Goal: Transaction & Acquisition: Purchase product/service

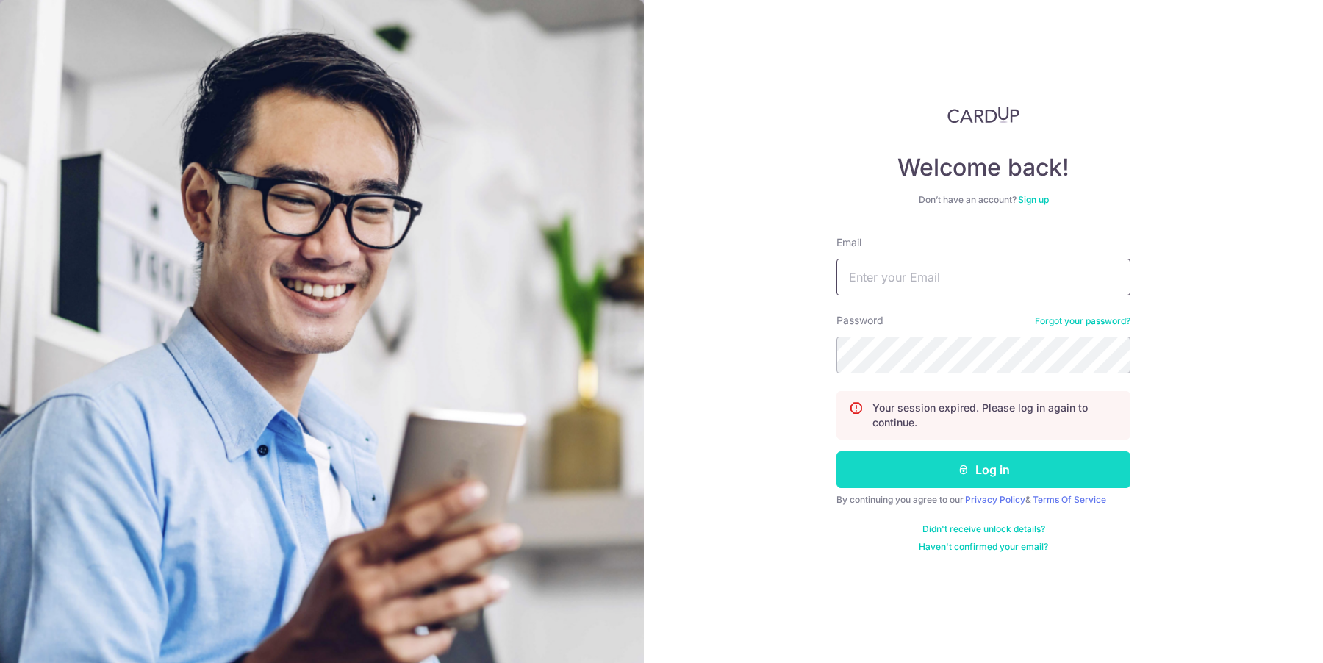
type input "jerial@jetholdings.co"
click at [1012, 478] on button "Log in" at bounding box center [984, 469] width 294 height 37
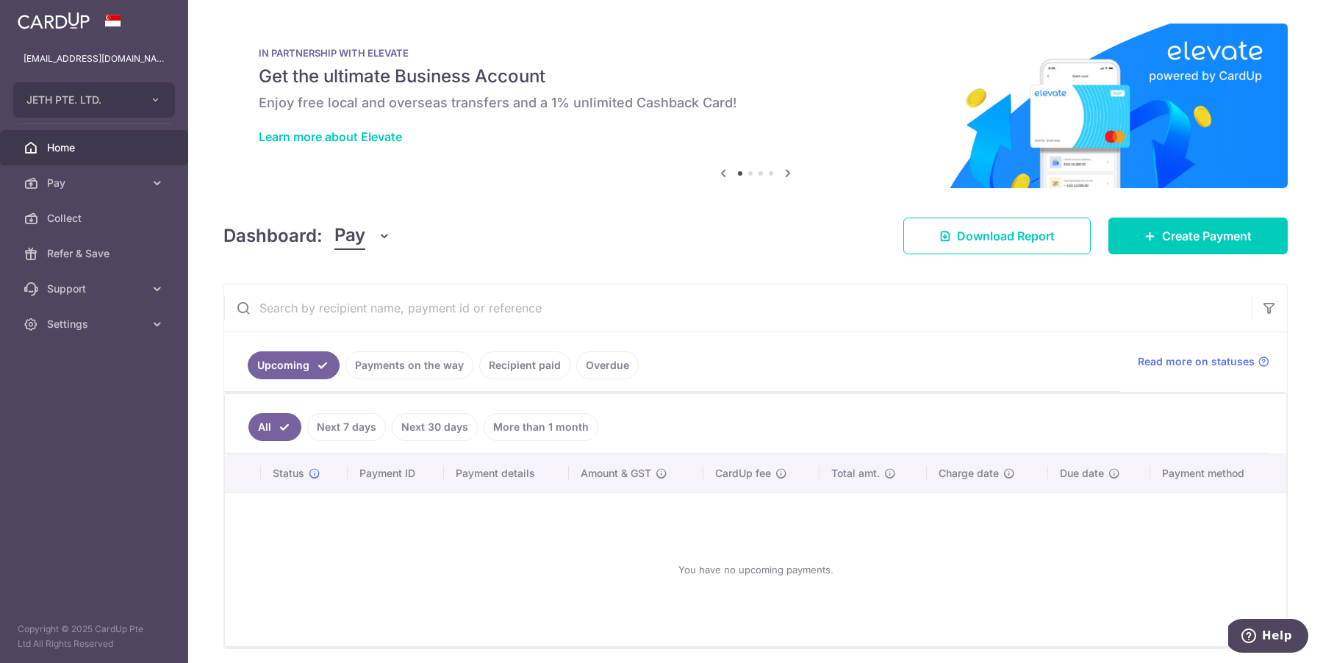
click at [439, 366] on link "Payments on the way" at bounding box center [409, 365] width 128 height 28
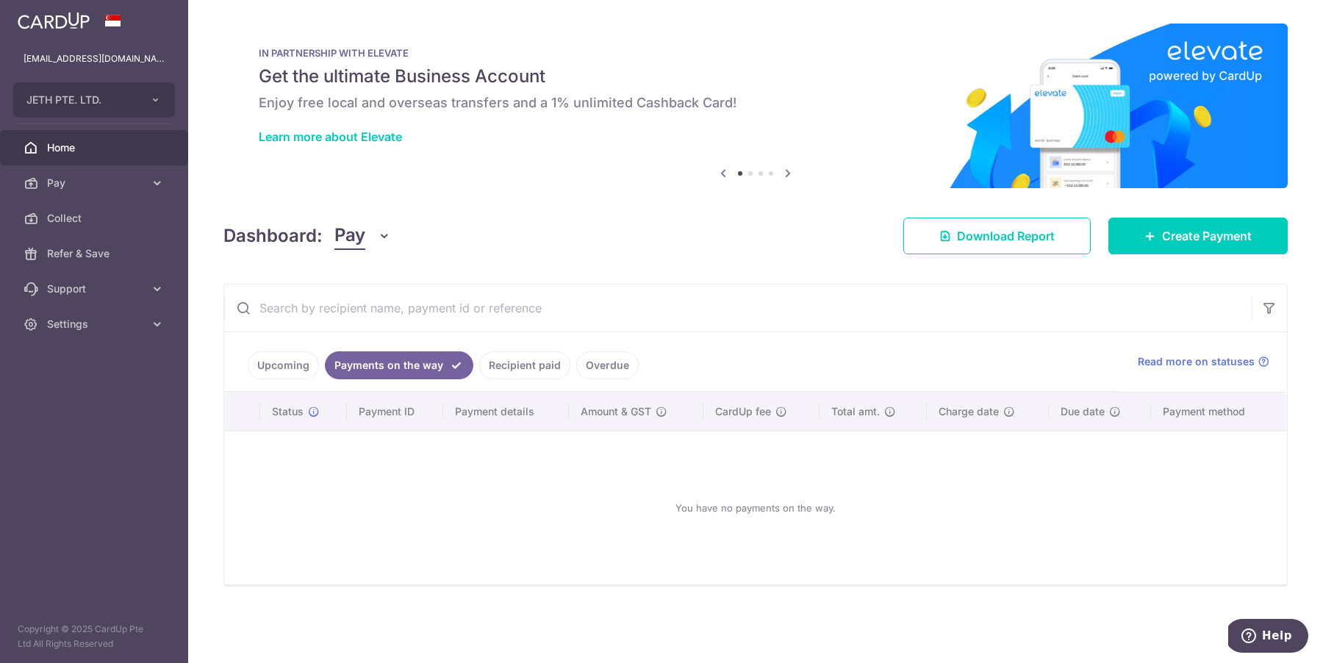
click at [504, 359] on link "Recipient paid" at bounding box center [524, 365] width 91 height 28
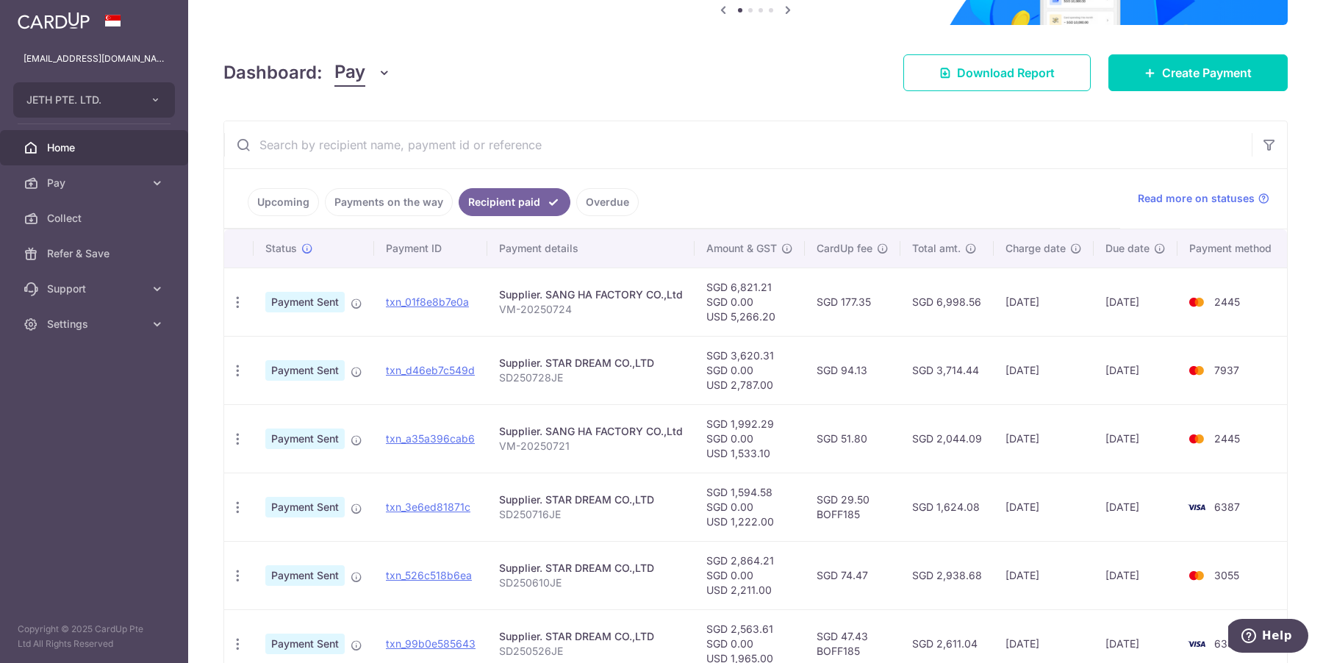
scroll to position [185, 0]
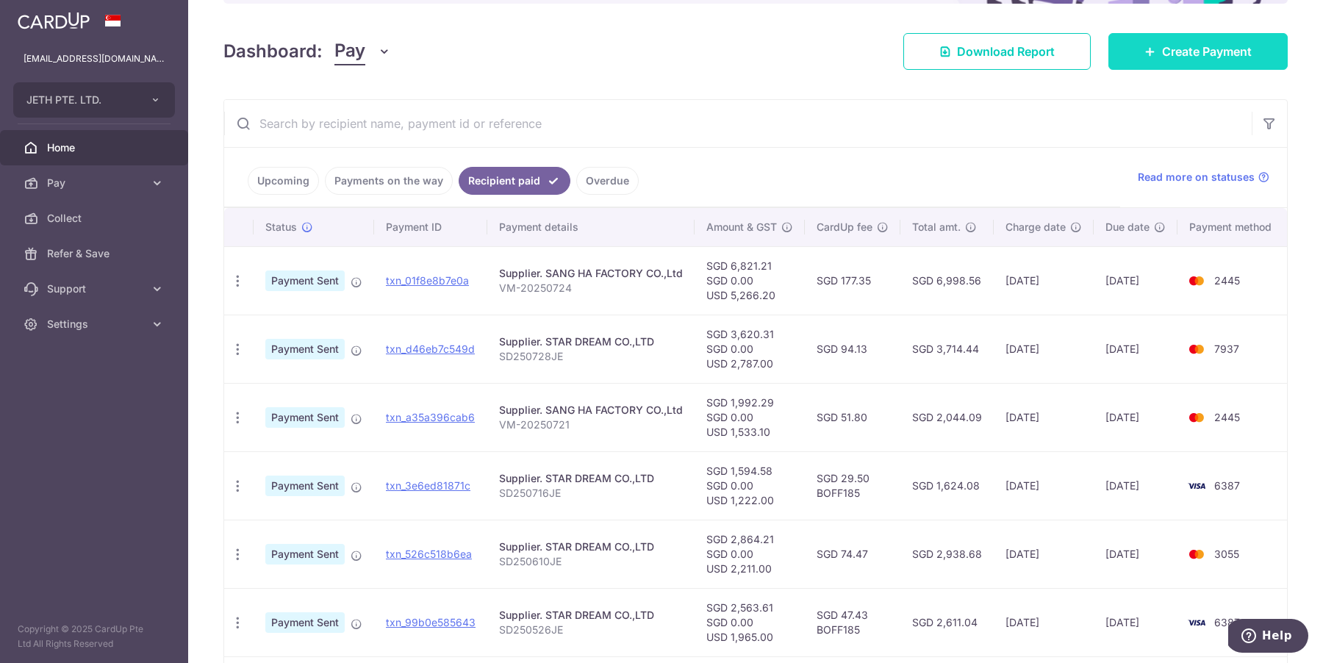
click at [1173, 64] on link "Create Payment" at bounding box center [1197, 51] width 179 height 37
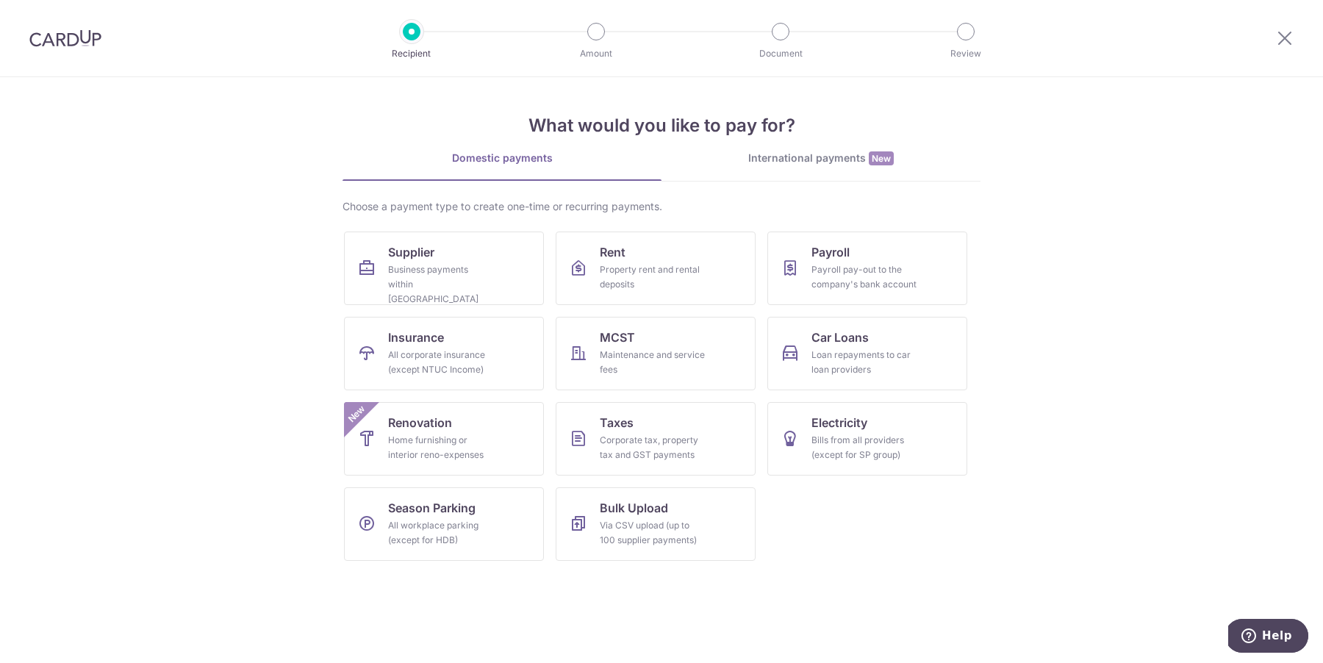
click at [853, 171] on link "International payments New" at bounding box center [821, 166] width 319 height 30
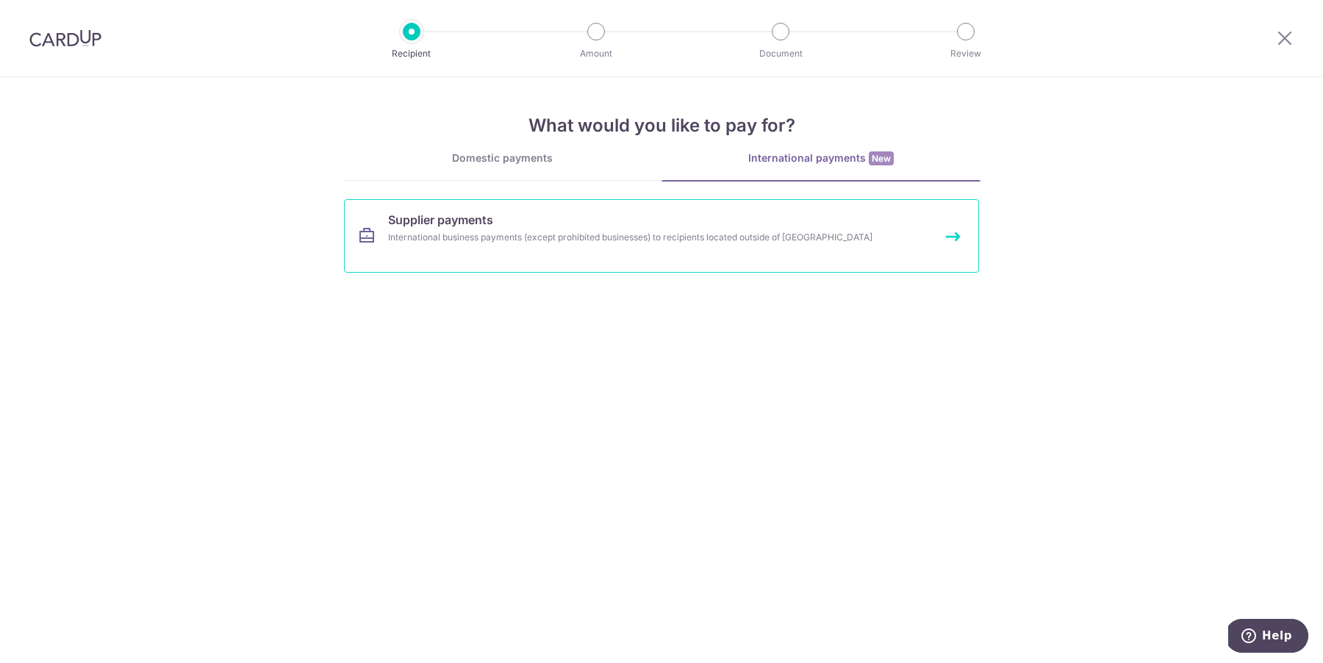
click at [650, 247] on link "Supplier payments International business payments (except prohibited businesses…" at bounding box center [661, 236] width 635 height 74
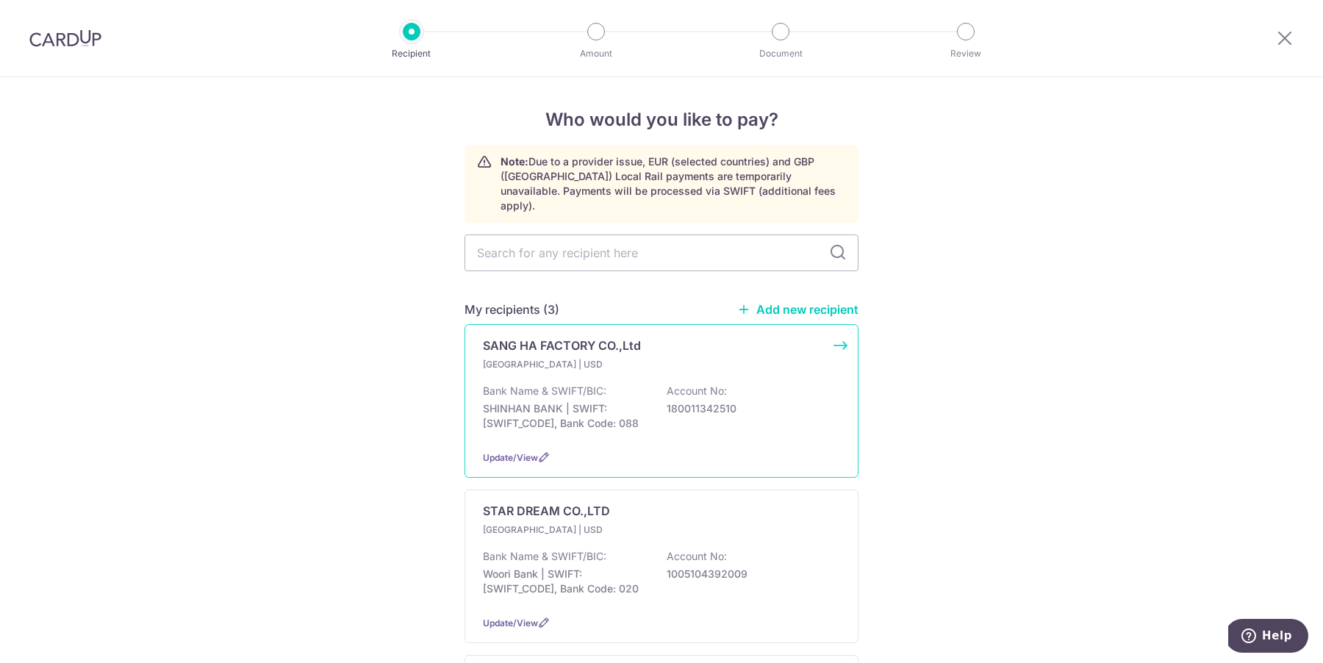
click at [725, 337] on div "SANG HA FACTORY CO.,Ltd" at bounding box center [653, 346] width 340 height 18
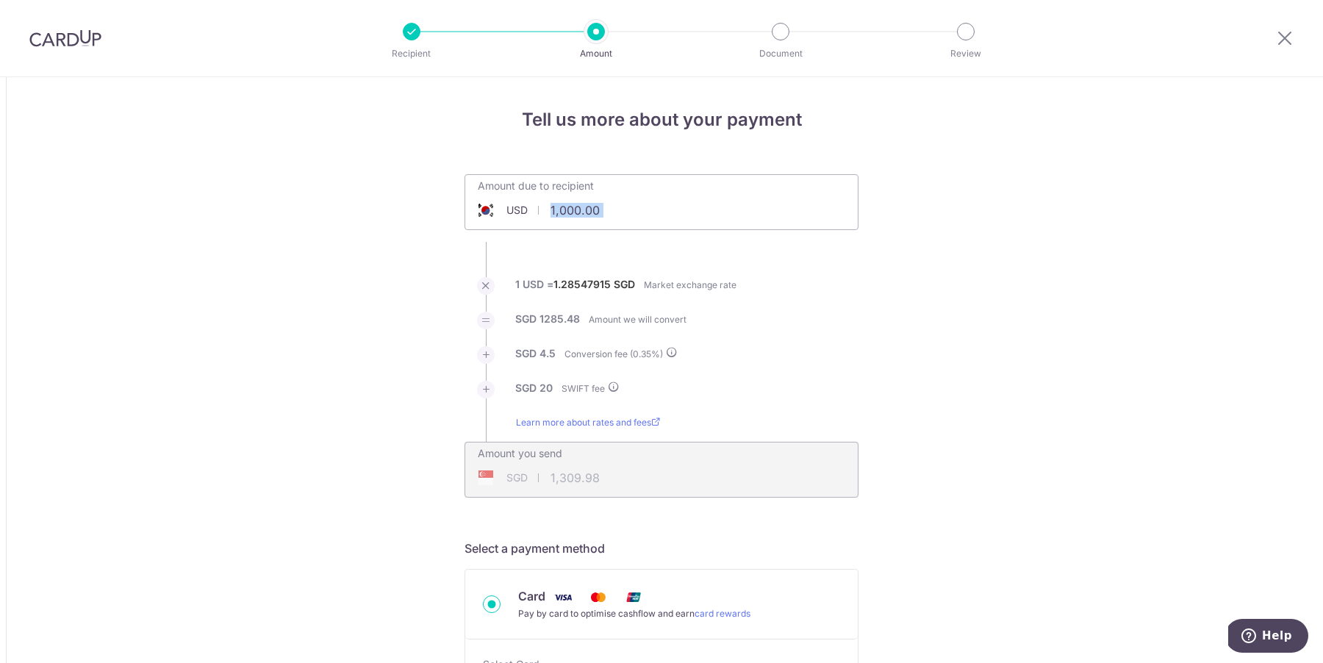
click at [670, 213] on div "Amount due to recipient USD 1,000.00 1000" at bounding box center [662, 202] width 394 height 56
click at [603, 193] on input "1,000.00" at bounding box center [578, 210] width 227 height 34
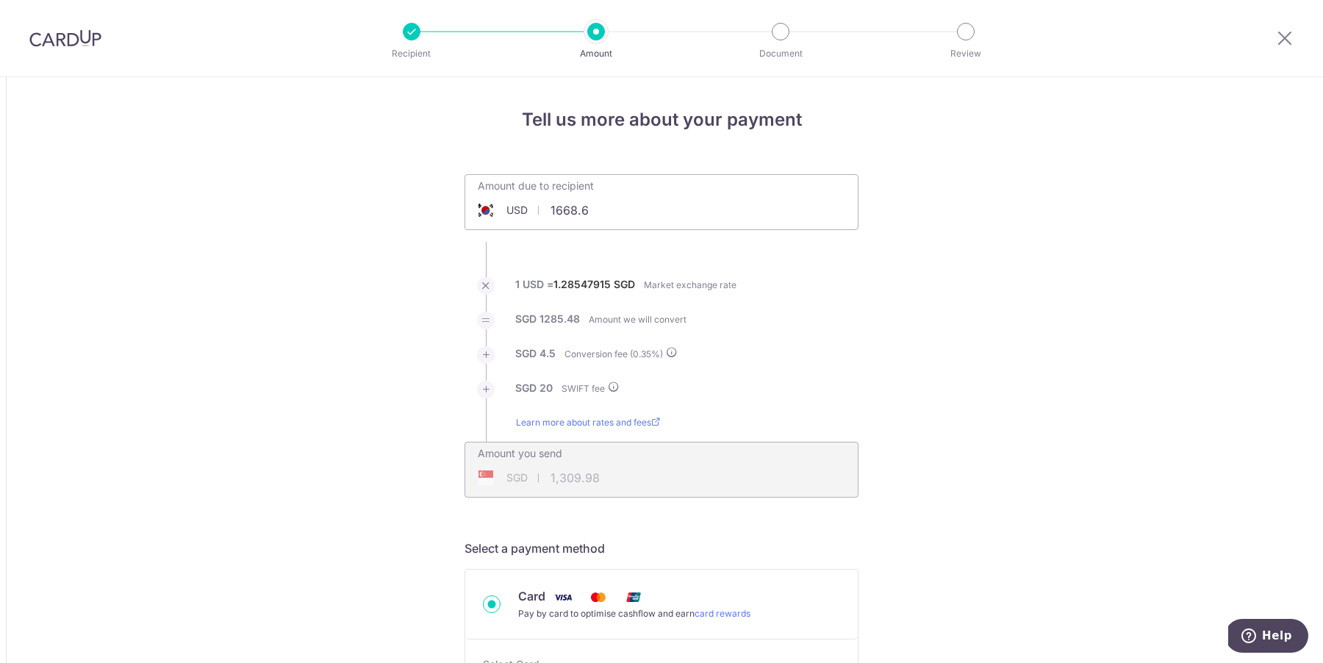
click at [837, 287] on li "1 USD = 1.28547915 SGD Market exchange rate" at bounding box center [662, 294] width 394 height 35
type input "1,668.60"
type input "2,172.48"
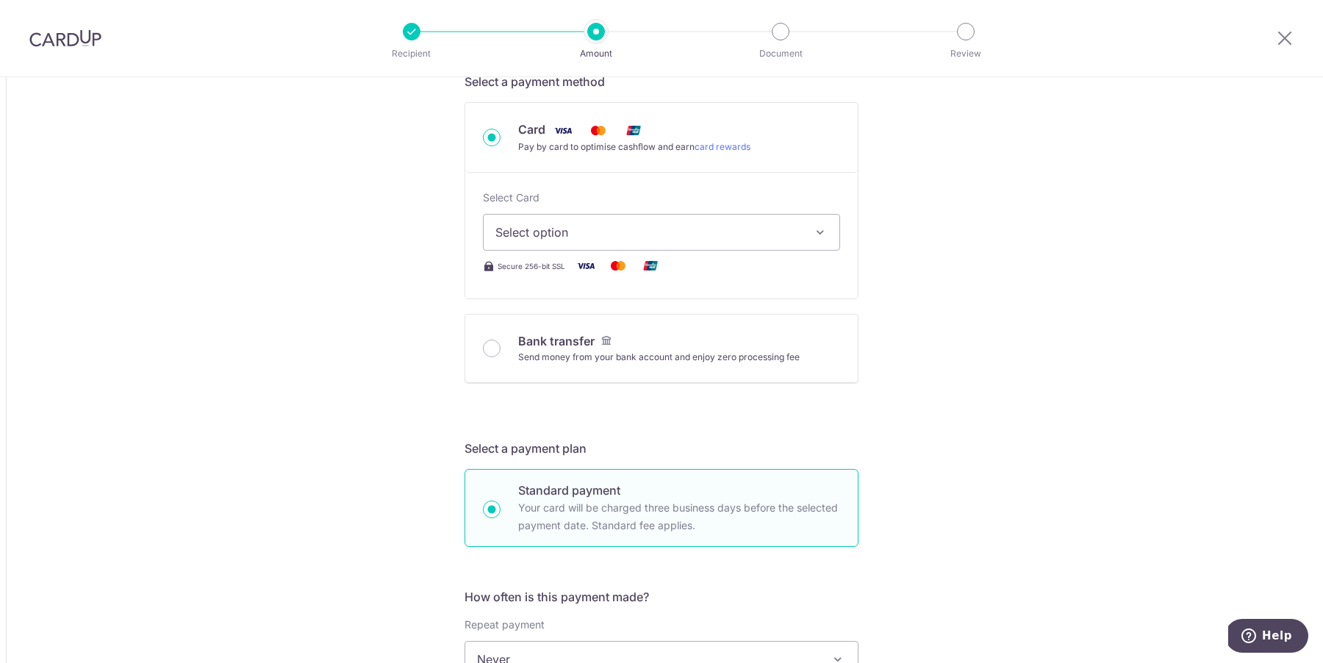
scroll to position [506, 0]
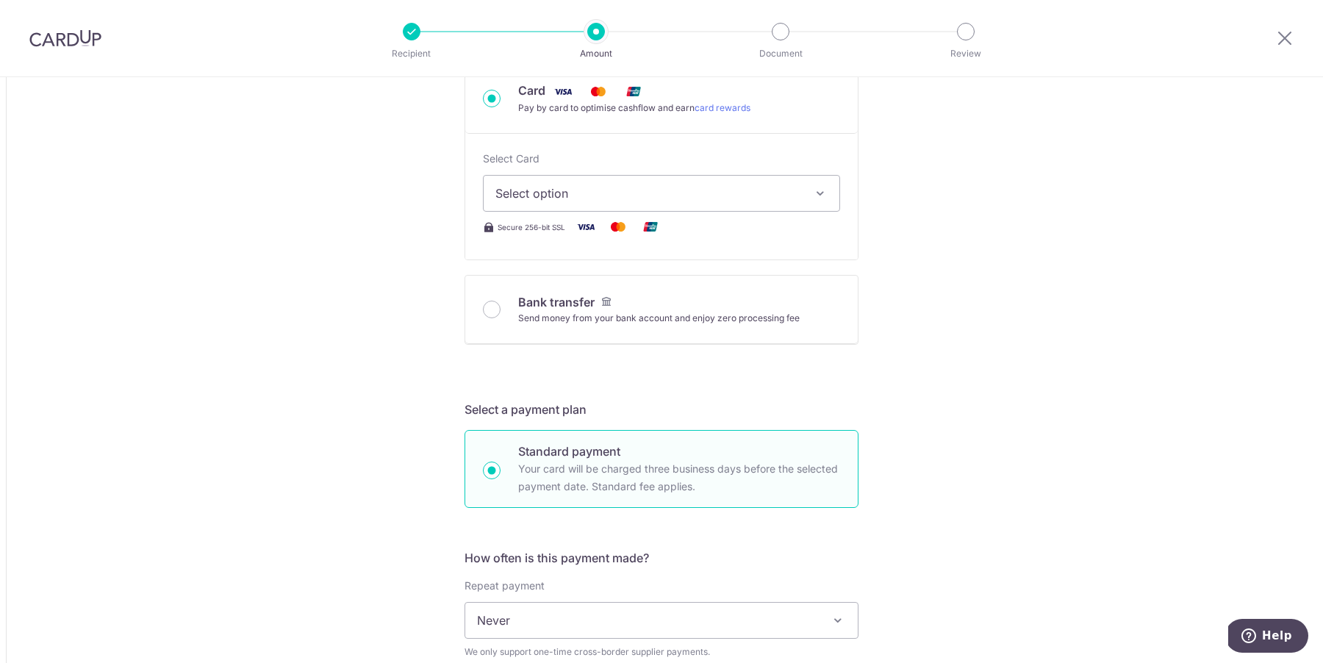
click at [606, 195] on span "Select option" at bounding box center [648, 194] width 306 height 18
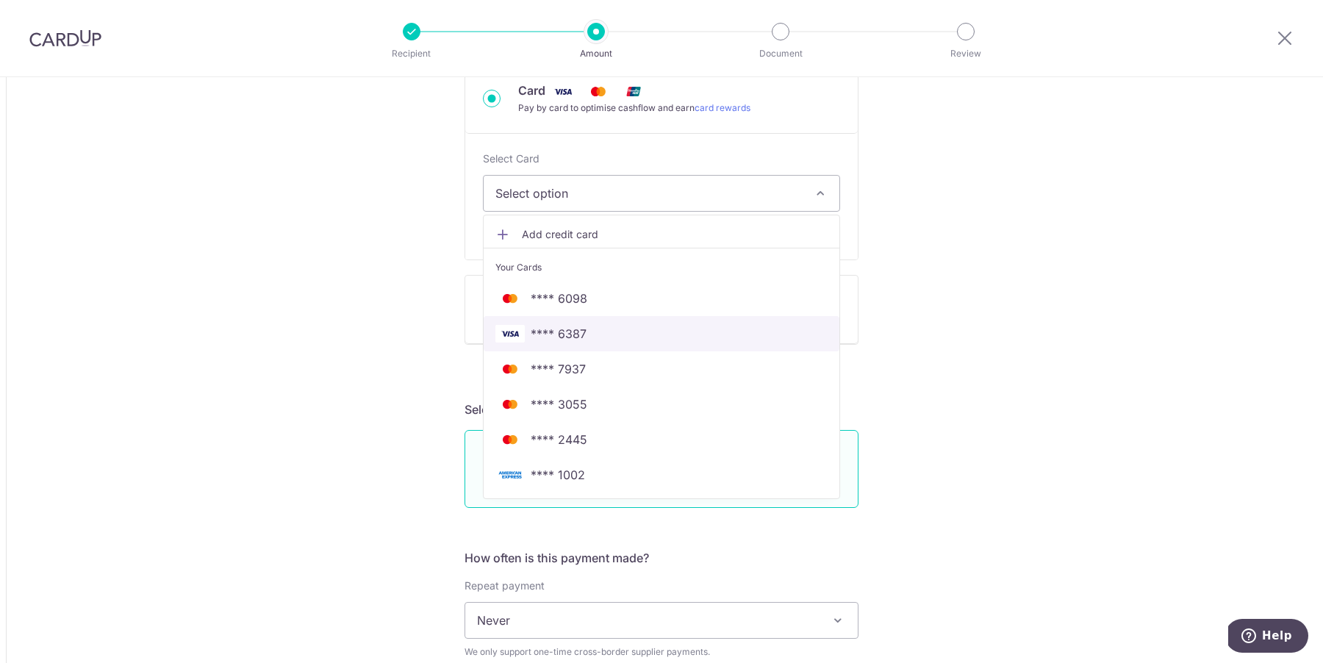
click at [610, 332] on span "**** 6387" at bounding box center [661, 334] width 332 height 18
type input "1,668.60"
type input "2,172.31"
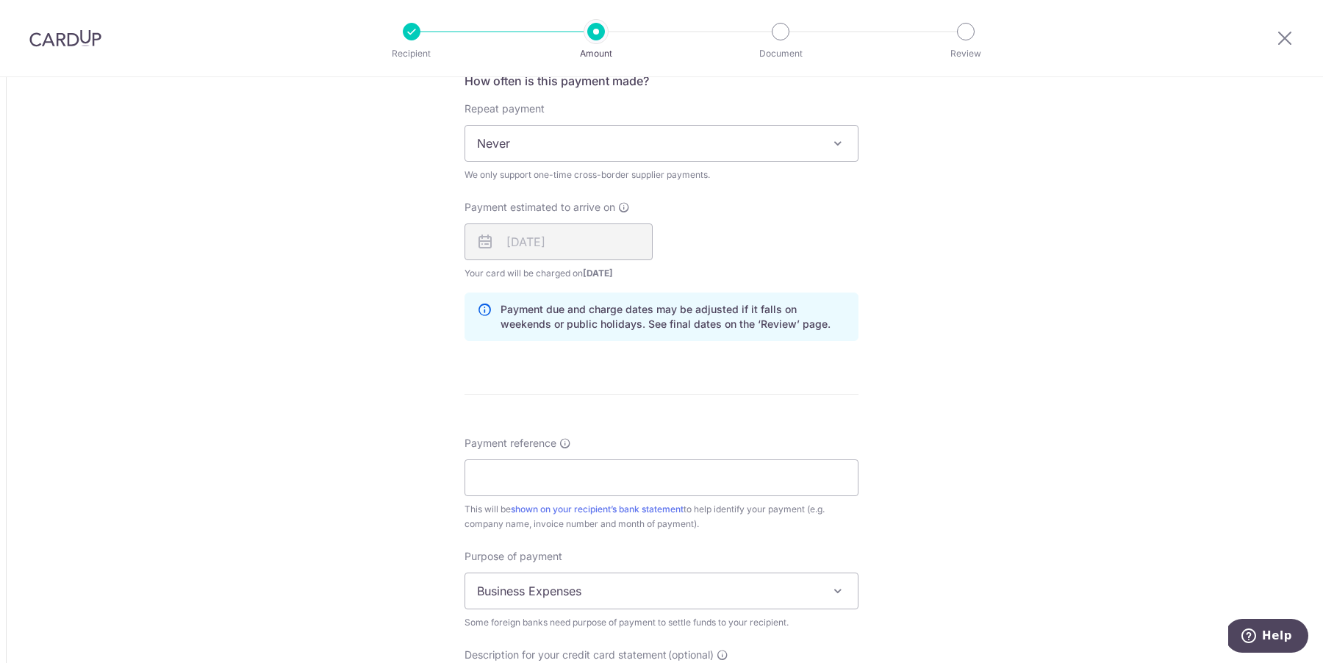
scroll to position [1138, 0]
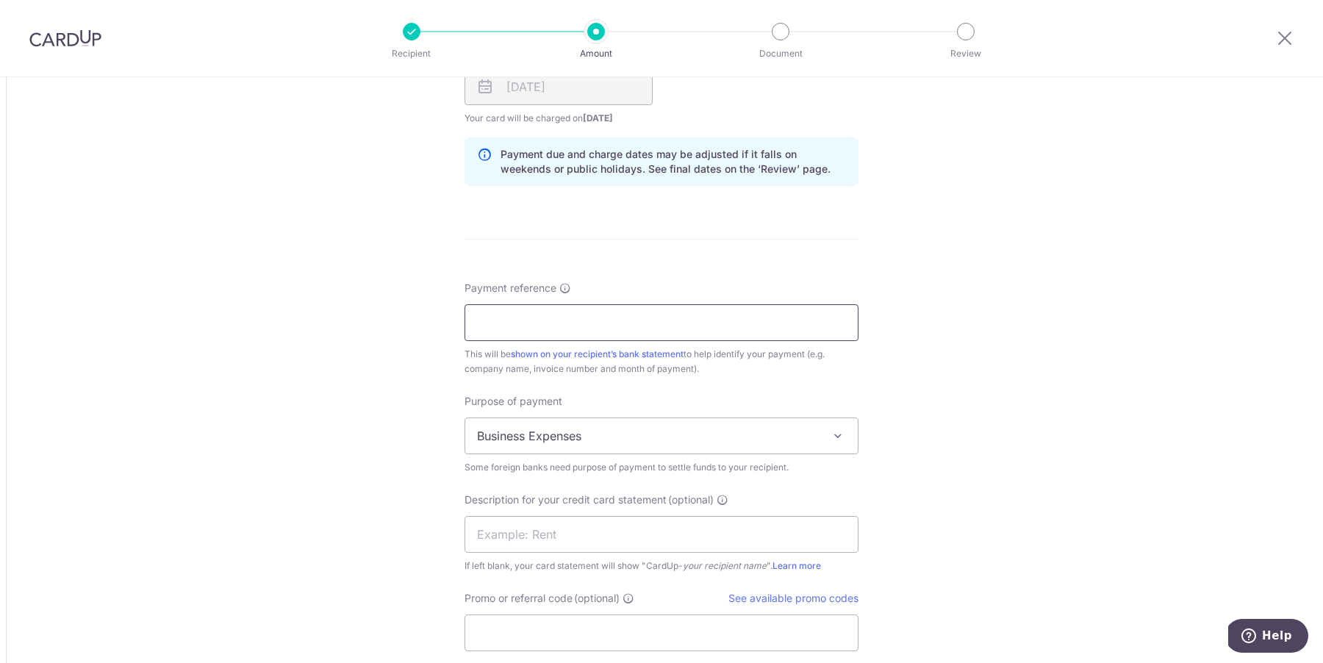
click at [592, 318] on input "Payment reference" at bounding box center [662, 322] width 394 height 37
click at [672, 315] on input "Payment reference" at bounding box center [662, 322] width 394 height 37
type input "VM-20250821"
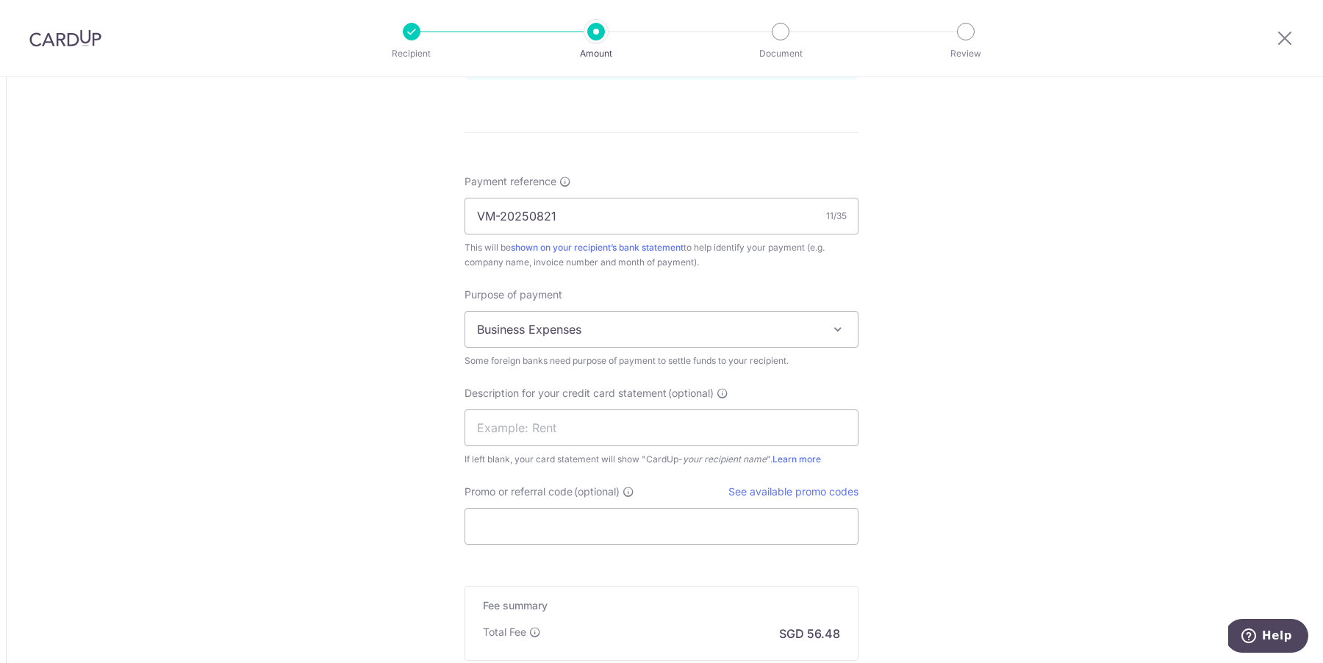
scroll to position [1283, 0]
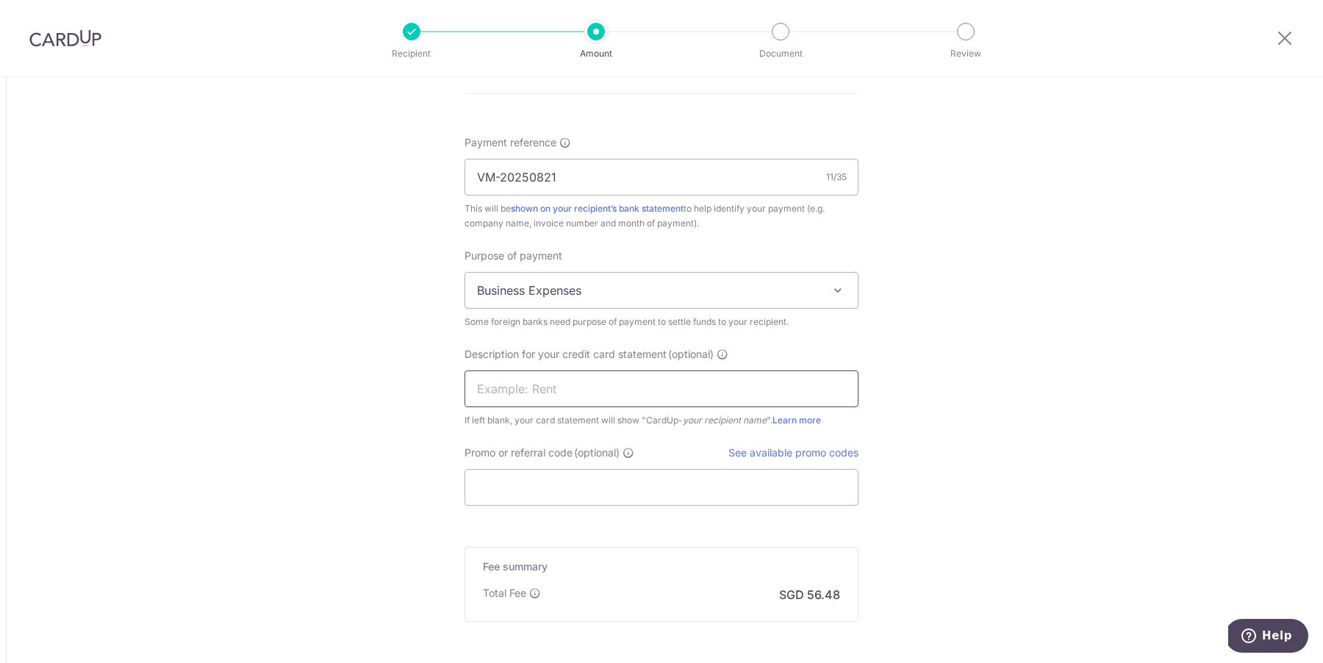
click at [695, 396] on input "text" at bounding box center [662, 388] width 394 height 37
click at [556, 378] on input "VM-20250724muut" at bounding box center [662, 388] width 394 height 37
type input "VM-20250821muut"
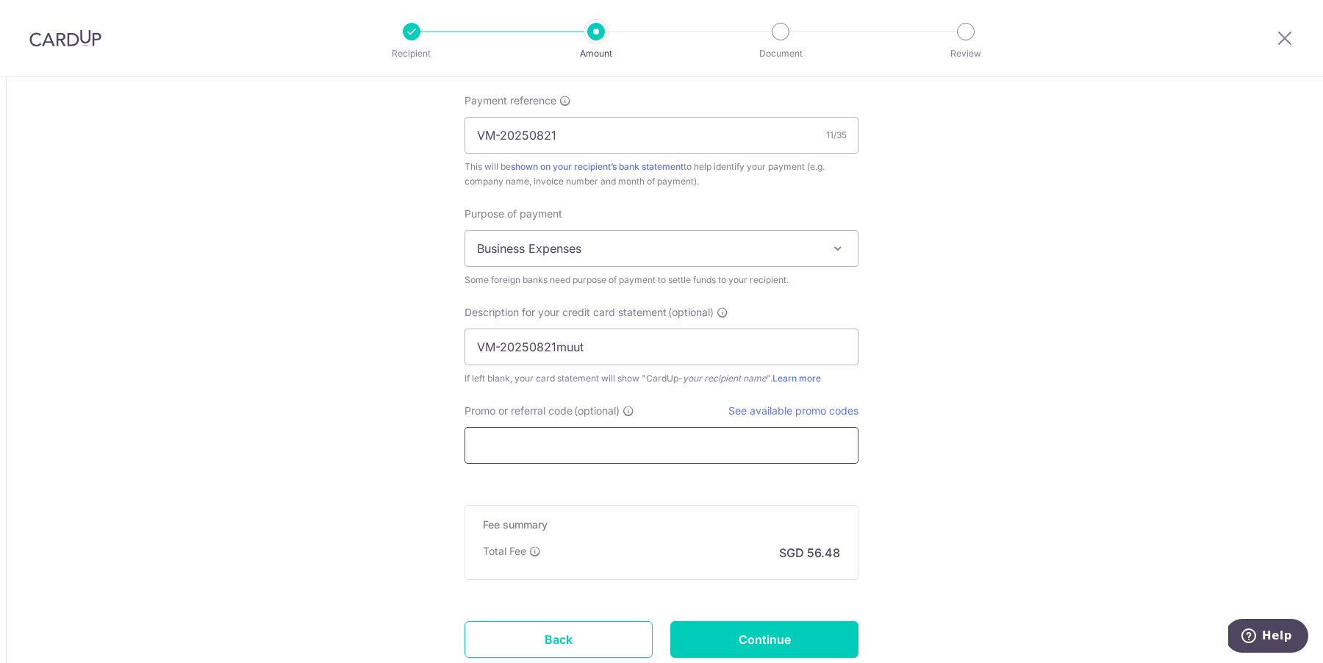
scroll to position [1327, 0]
click at [670, 438] on input "Promo or referral code (optional)" at bounding box center [662, 444] width 394 height 37
click at [811, 411] on link "See available promo codes" at bounding box center [793, 409] width 130 height 12
click at [550, 455] on input "Promo or referral code (optional)" at bounding box center [662, 444] width 394 height 37
paste input "BOFF185"
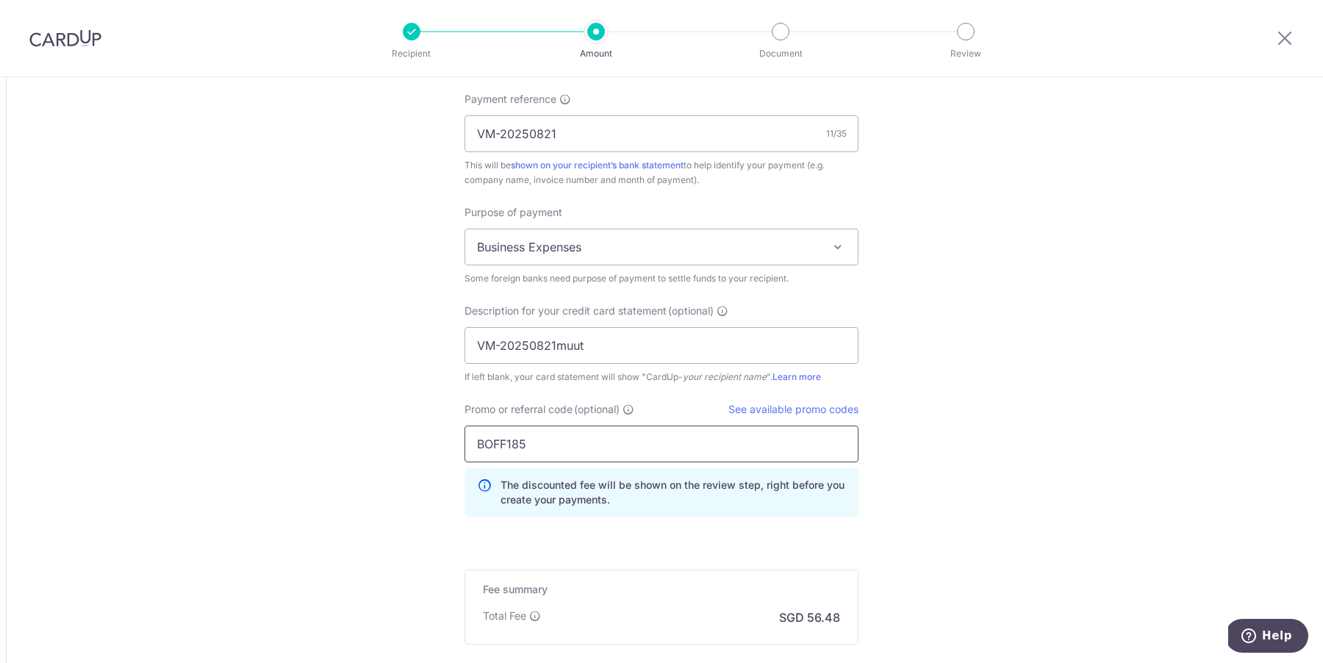
type input "BOFF185"
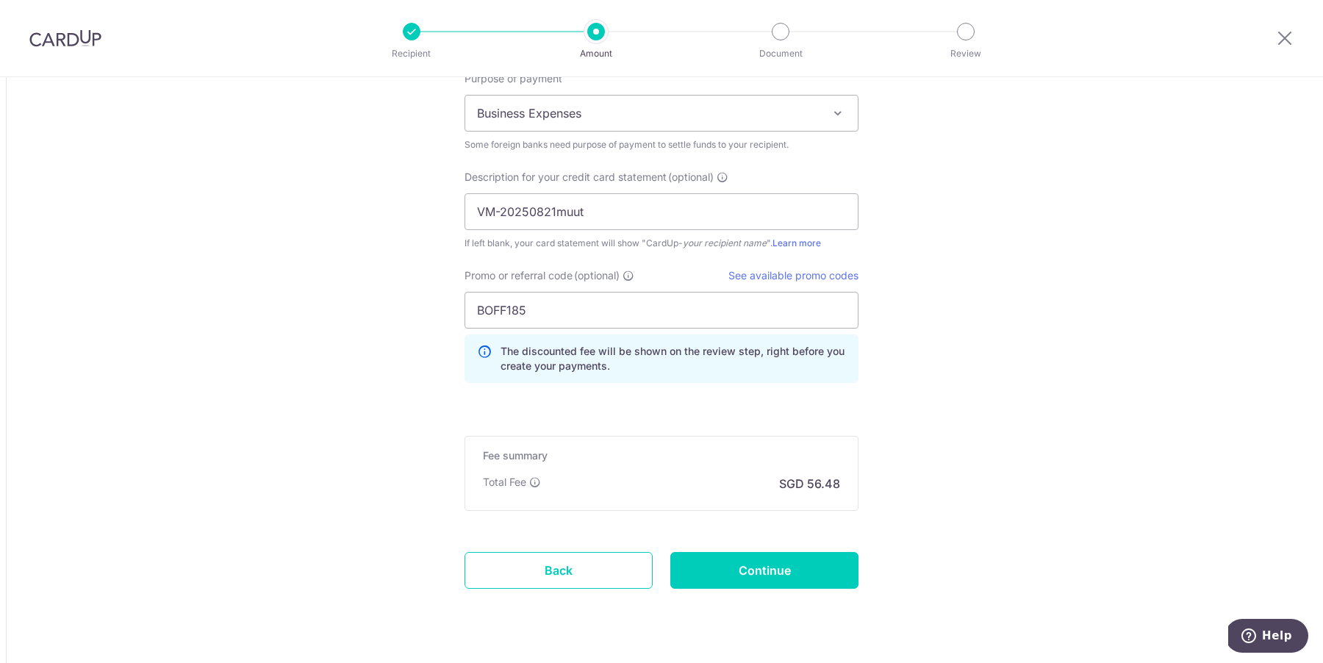
scroll to position [1490, 0]
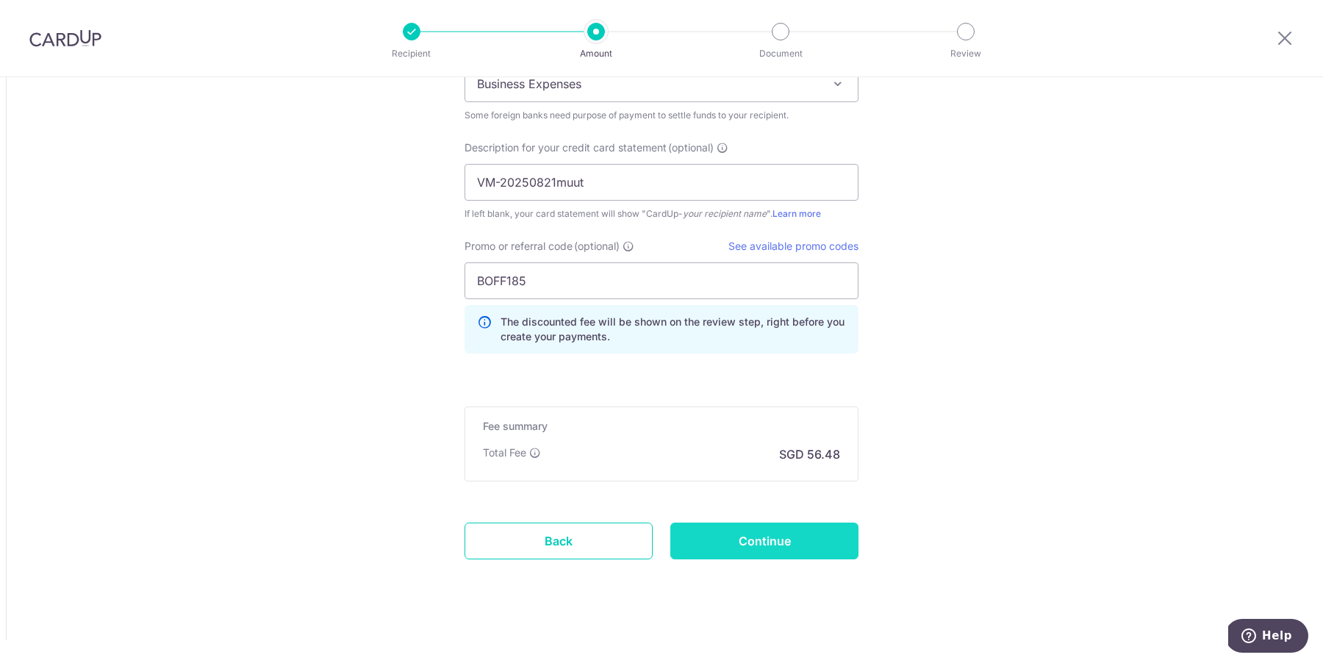
click at [813, 531] on input "Continue" at bounding box center [764, 541] width 188 height 37
type input "Create Schedule"
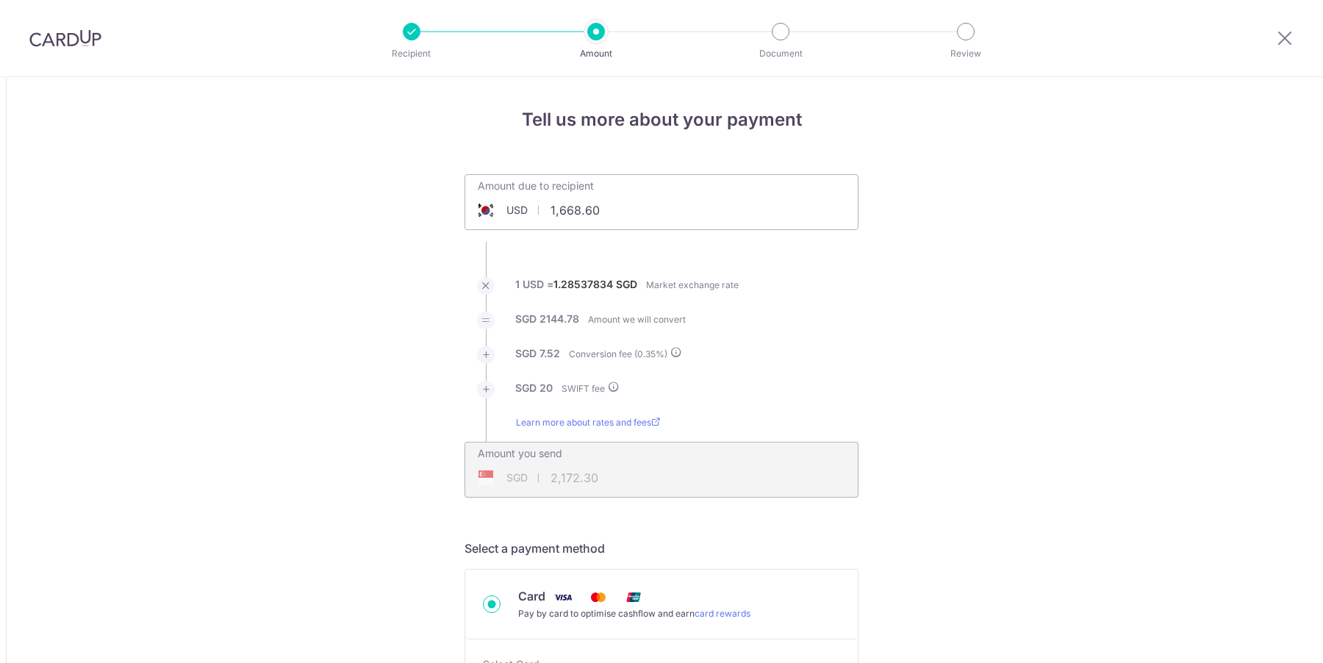
scroll to position [1511, 0]
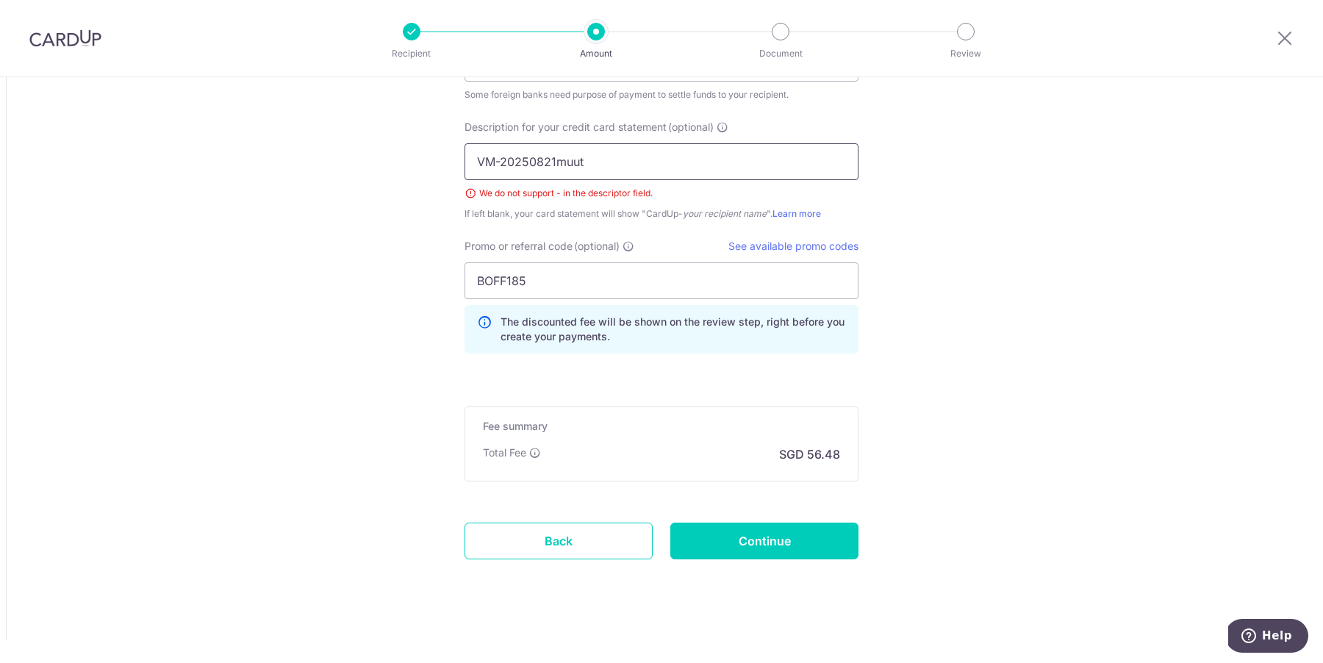
click at [502, 159] on input "VM-20250821muut" at bounding box center [662, 161] width 394 height 37
type input "VM20250821muut"
click at [559, 148] on input "VM20250821muut" at bounding box center [662, 161] width 394 height 37
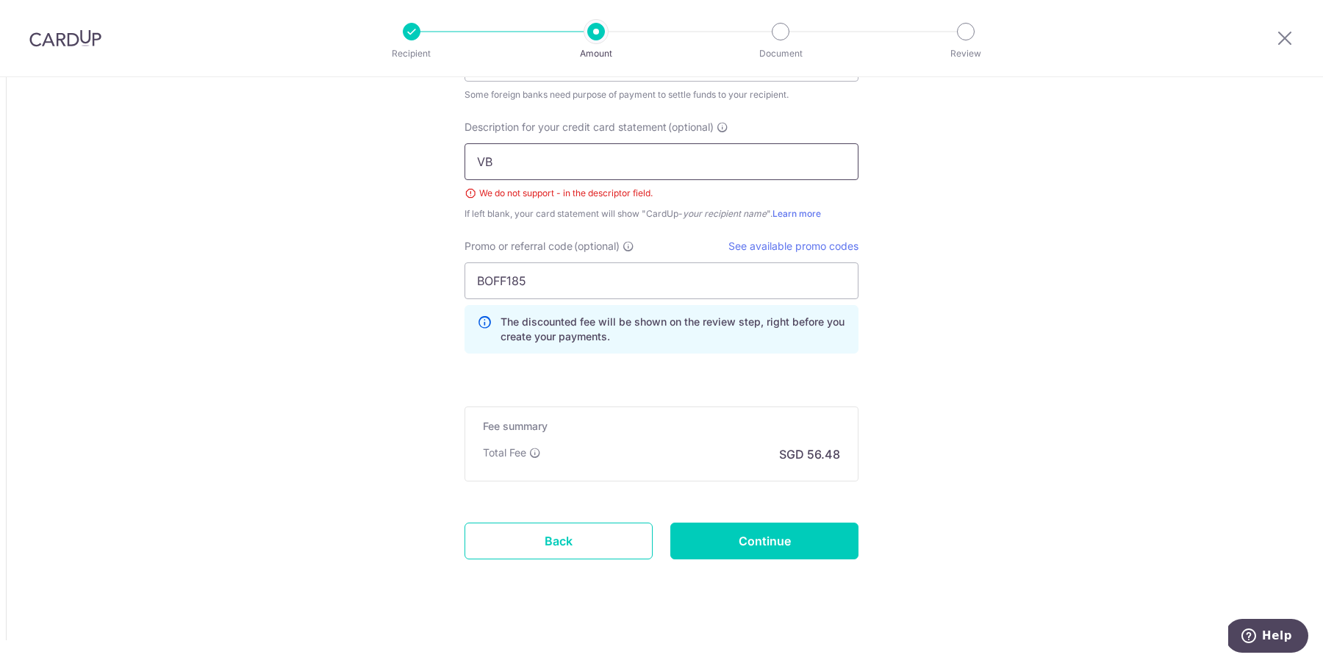
type input "V"
type input "2025"
paste input "VM20250821muut"
type input "VM20250821muut"
click at [830, 526] on input "Continue" at bounding box center [764, 541] width 188 height 37
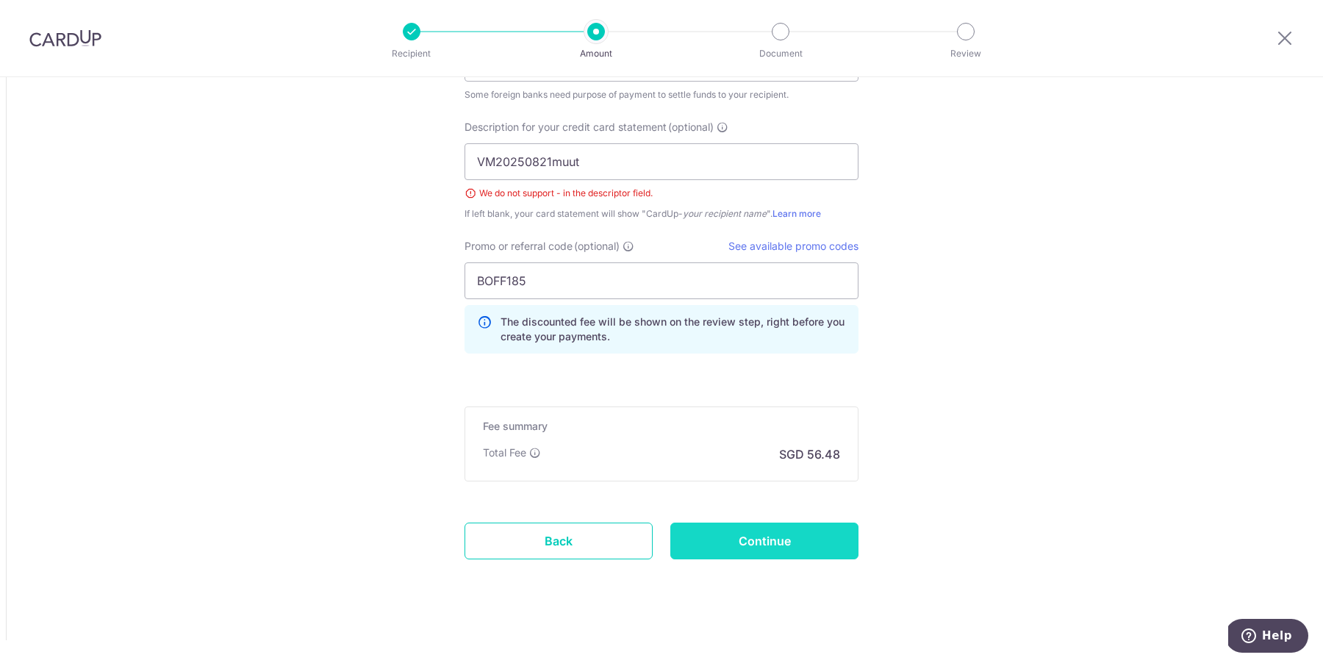
type input "Create Schedule"
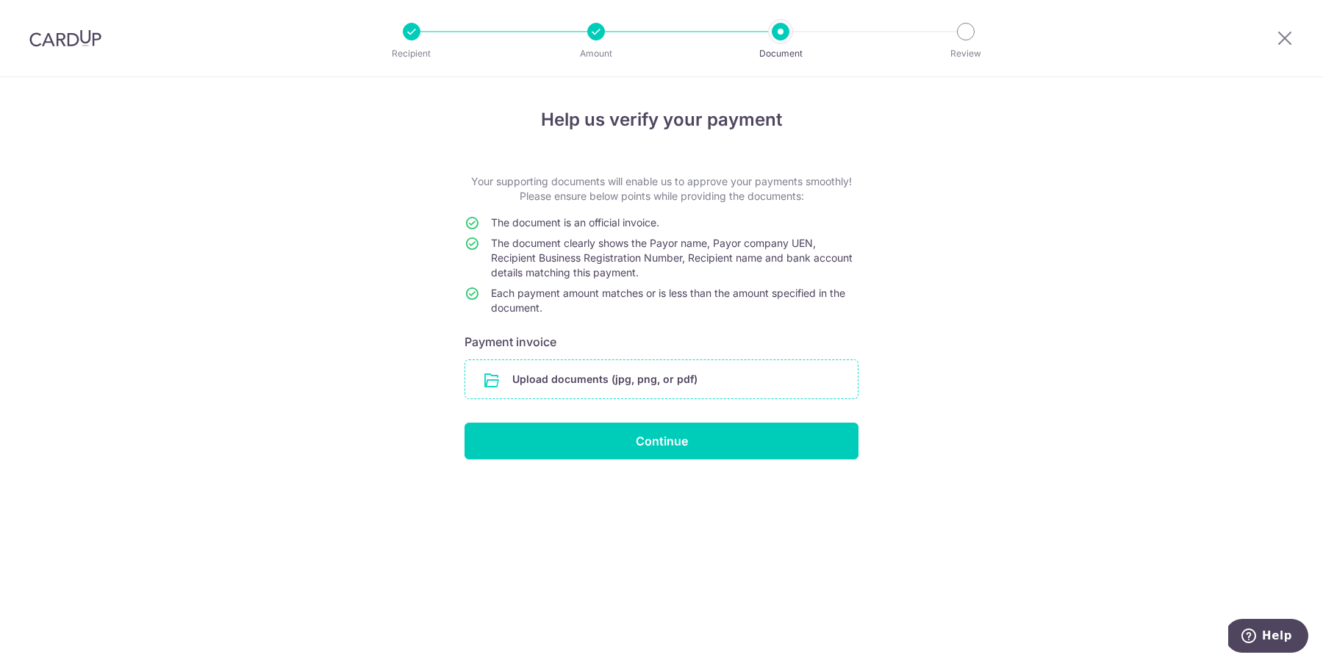
click at [609, 376] on input "file" at bounding box center [661, 379] width 393 height 38
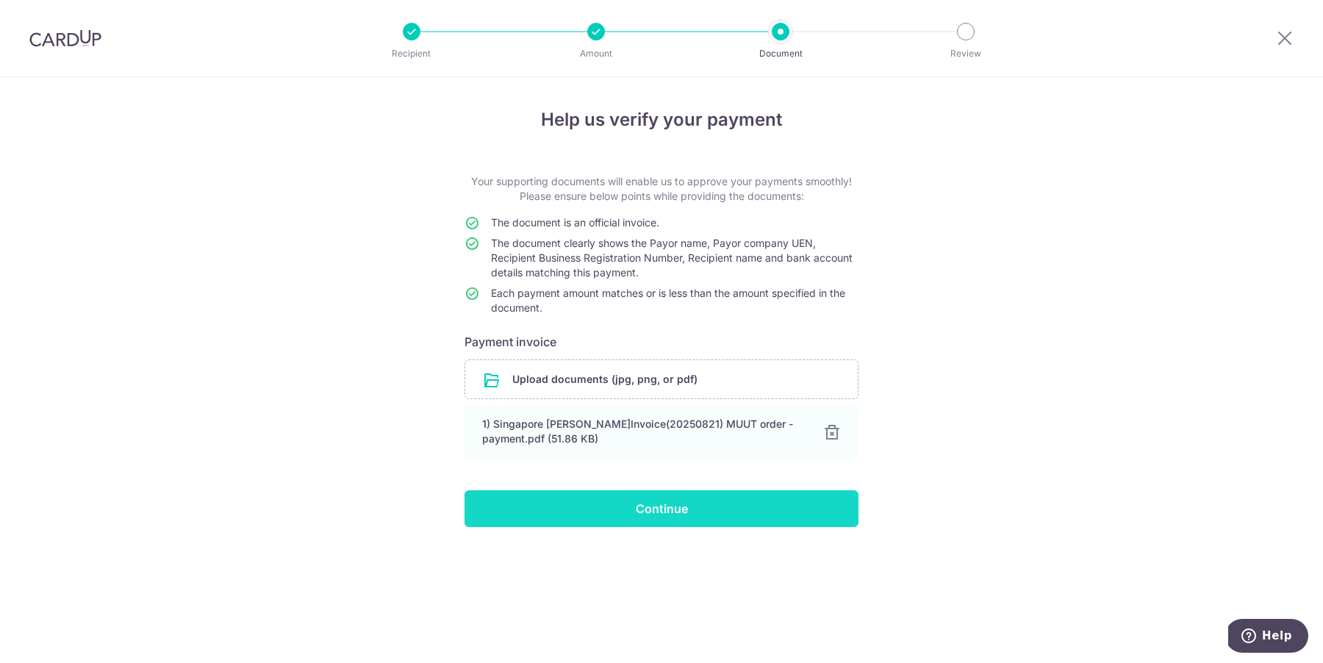
click at [834, 518] on input "Continue" at bounding box center [662, 508] width 394 height 37
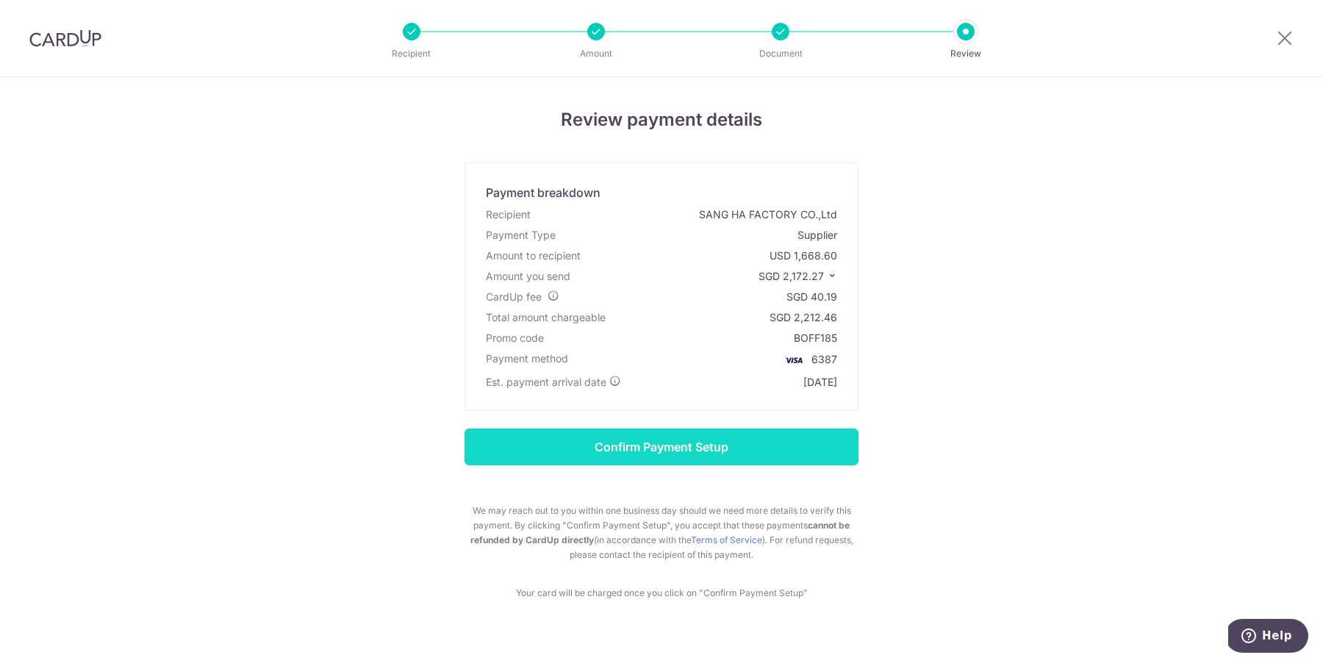
click at [809, 434] on input "Confirm Payment Setup" at bounding box center [662, 447] width 394 height 37
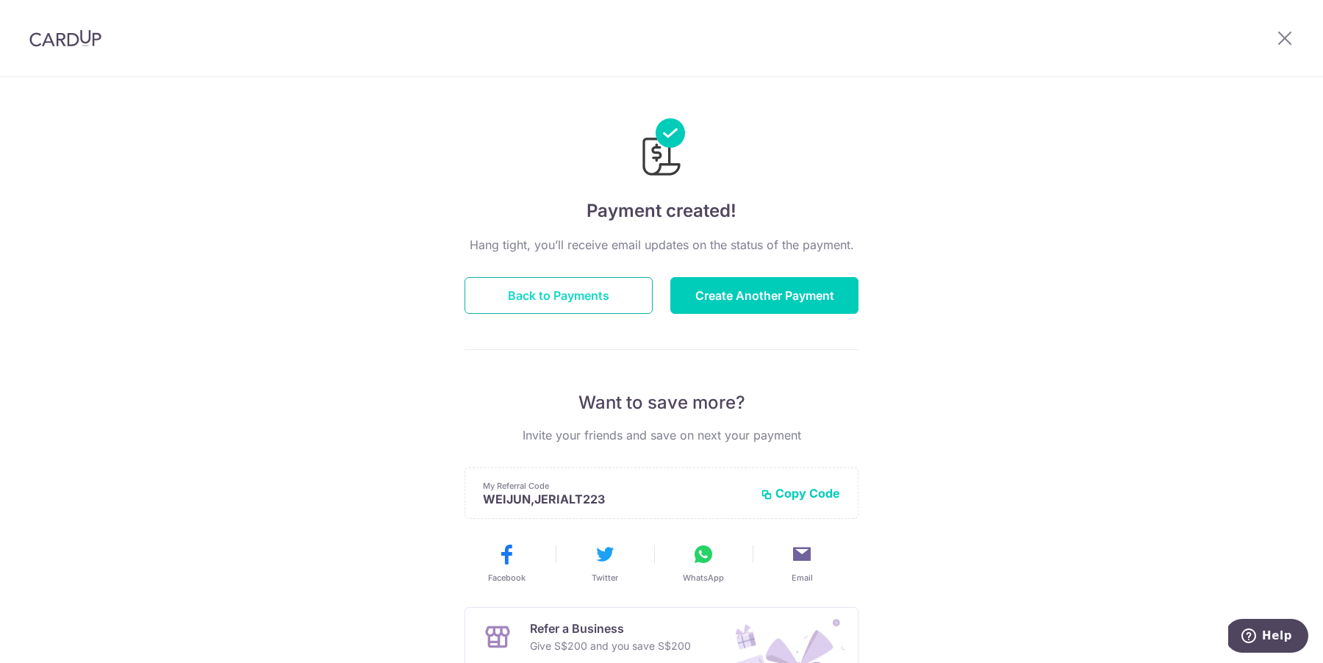
click at [627, 307] on button "Back to Payments" at bounding box center [559, 295] width 188 height 37
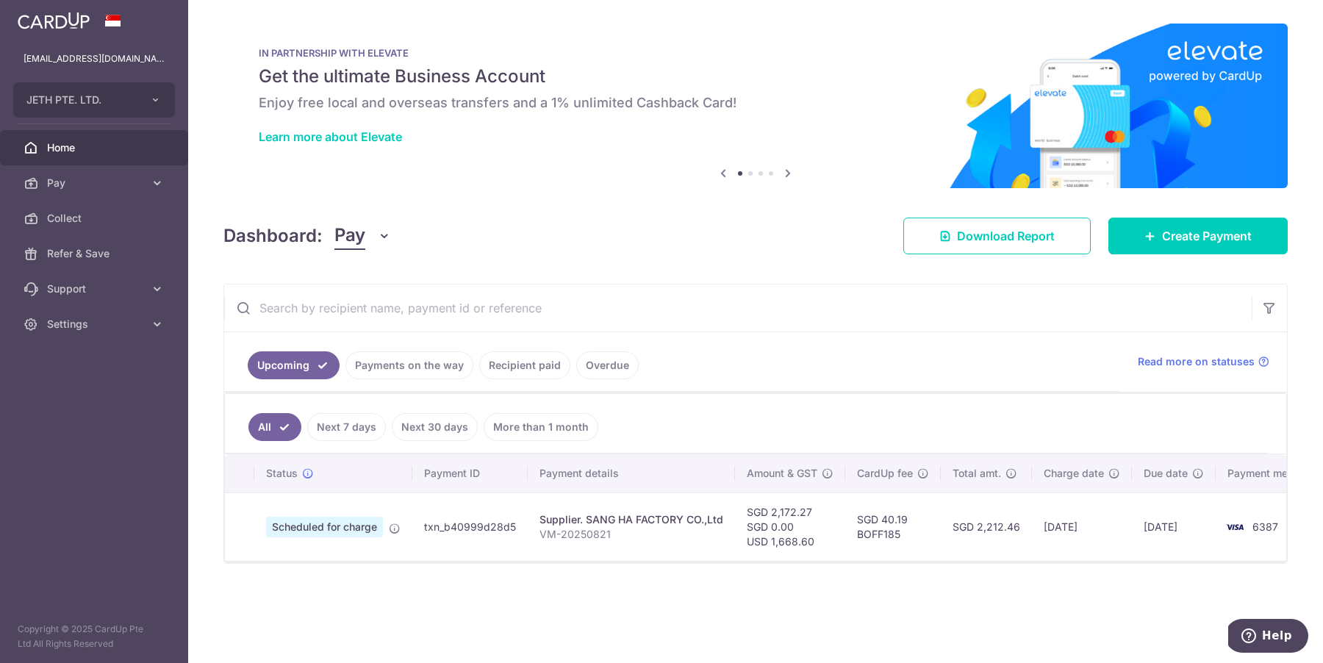
click at [986, 528] on td "SGD 2,212.46" at bounding box center [986, 526] width 91 height 68
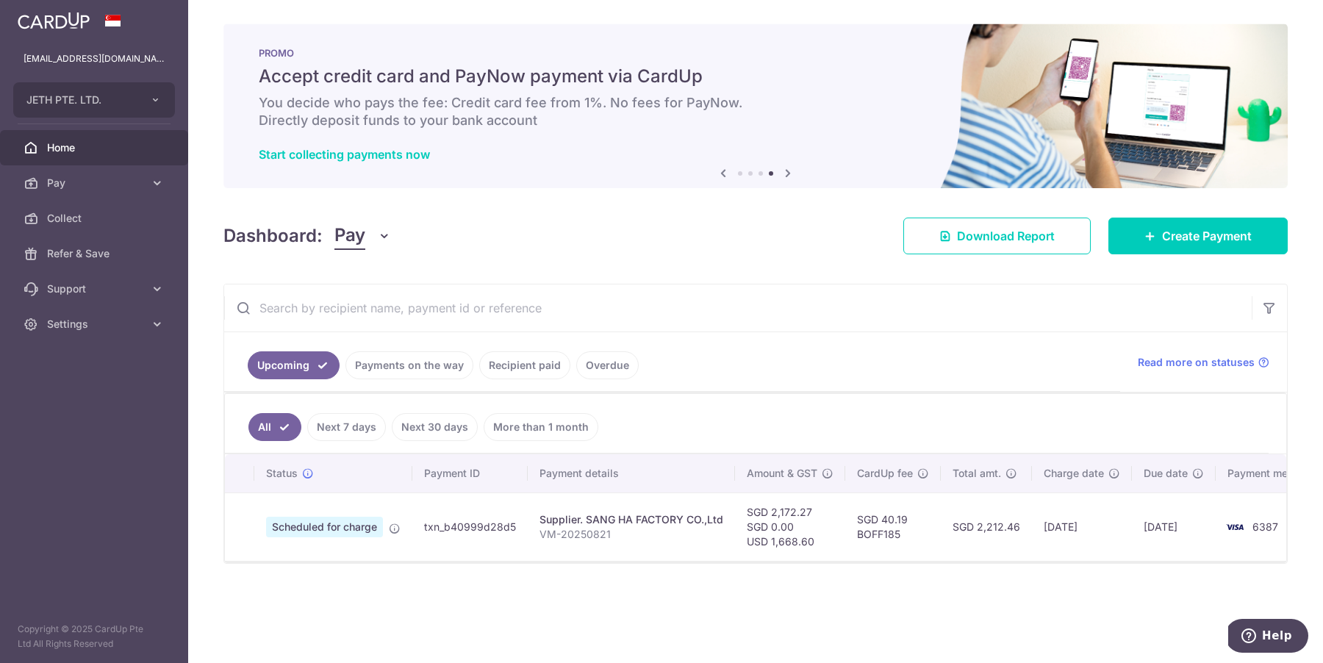
click at [534, 367] on link "Recipient paid" at bounding box center [524, 365] width 91 height 28
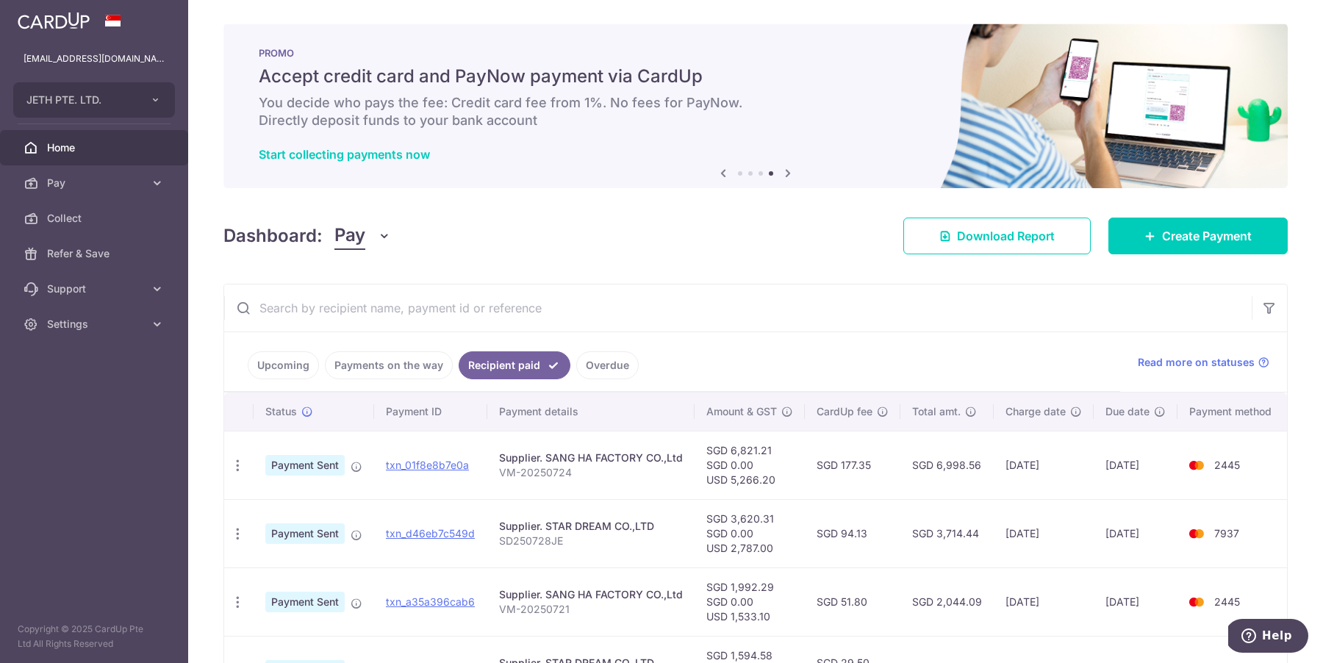
scroll to position [12, 0]
